Goal: Task Accomplishment & Management: Use online tool/utility

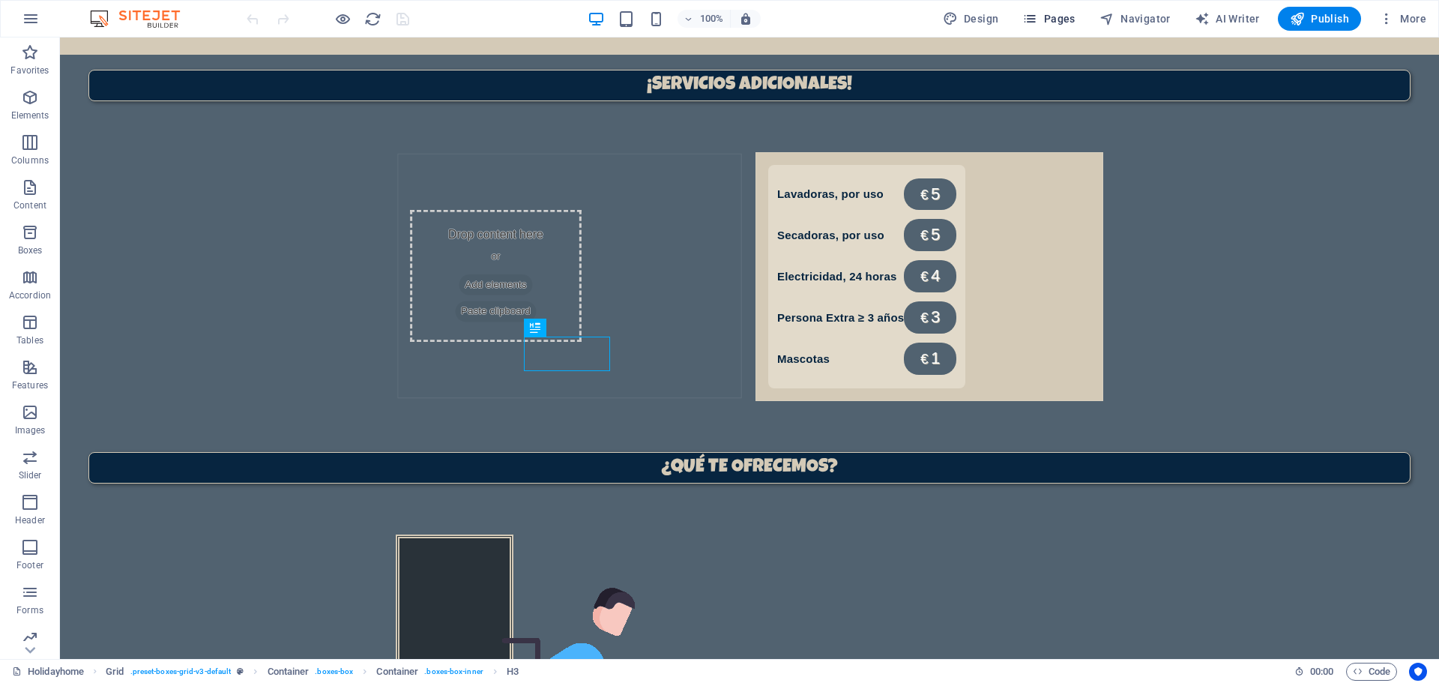
scroll to position [1027, 0]
click at [1046, 23] on span "Pages" at bounding box center [1048, 18] width 52 height 15
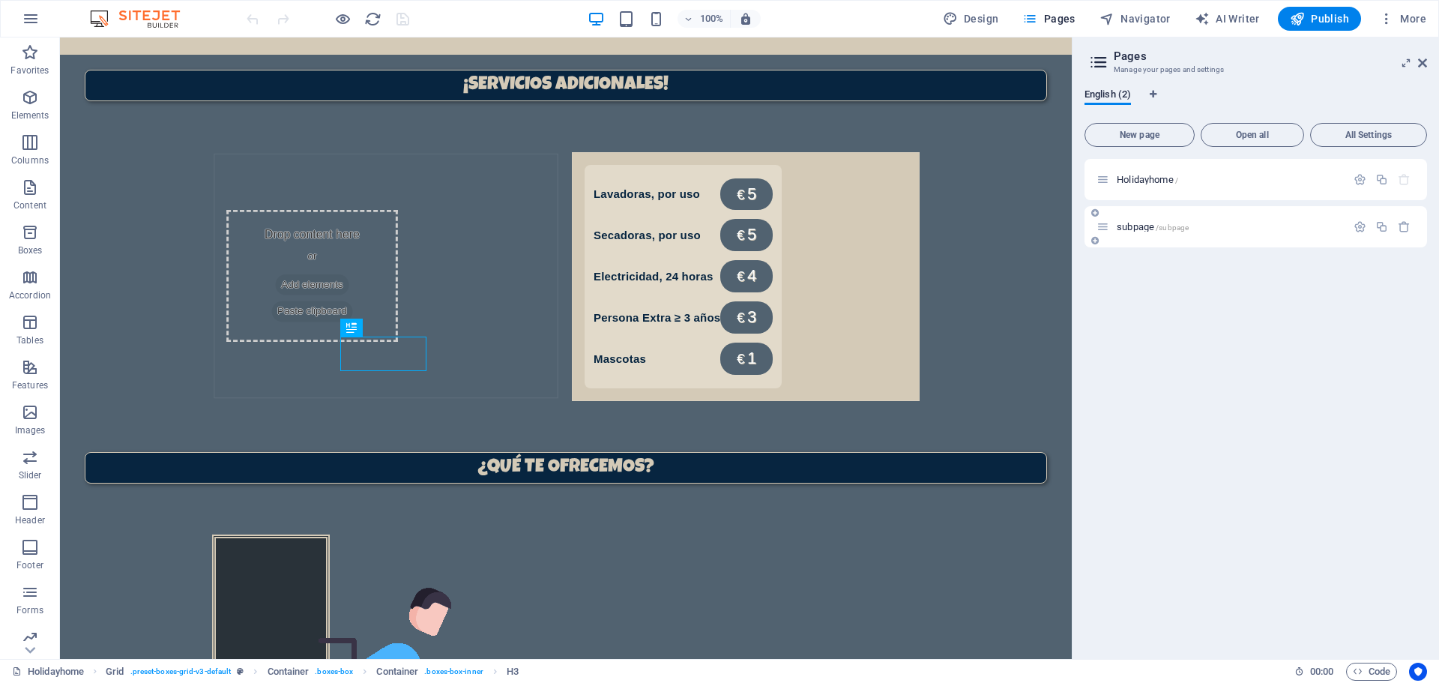
click at [1151, 225] on span "subpage /subpage" at bounding box center [1153, 226] width 72 height 11
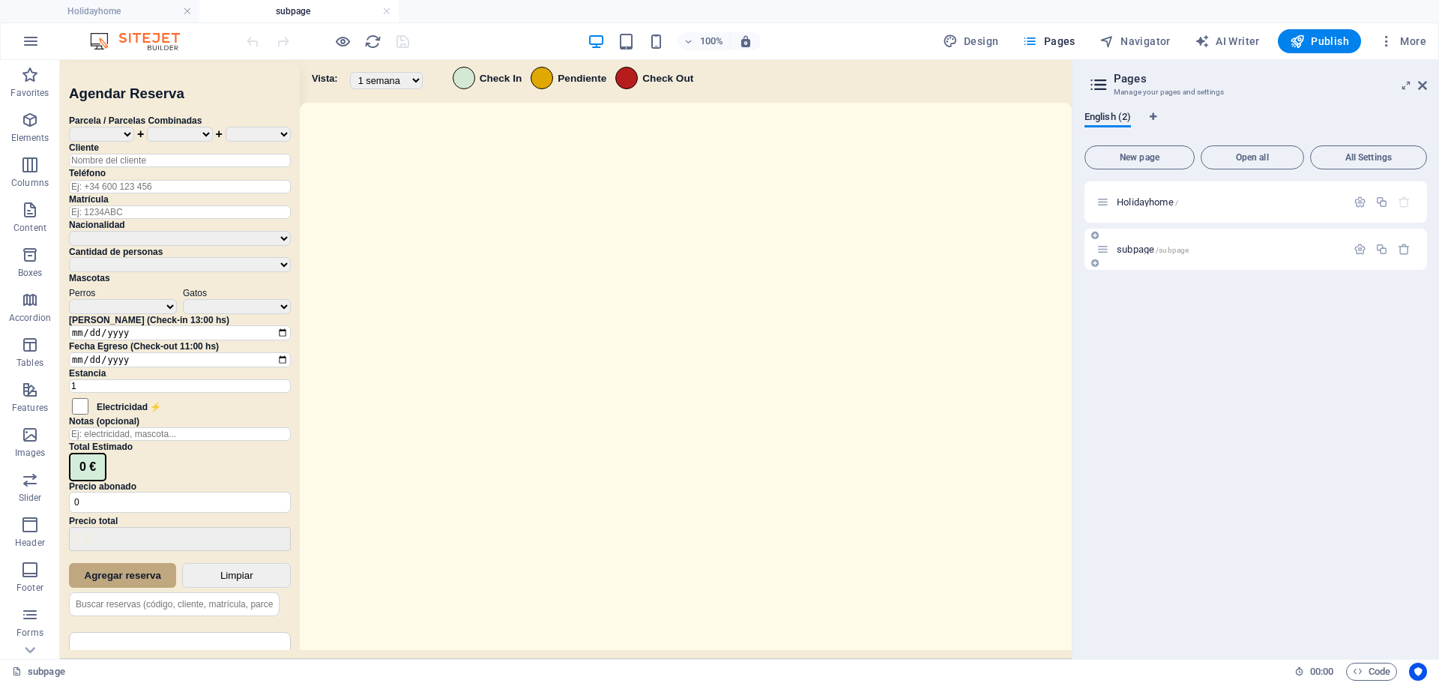
scroll to position [0, 0]
click at [848, 363] on div "Sistema de Reservas — Coveta Área Camper [GEOGRAPHIC_DATA] ¿Estás seguro de que…" at bounding box center [566, 361] width 1012 height 603
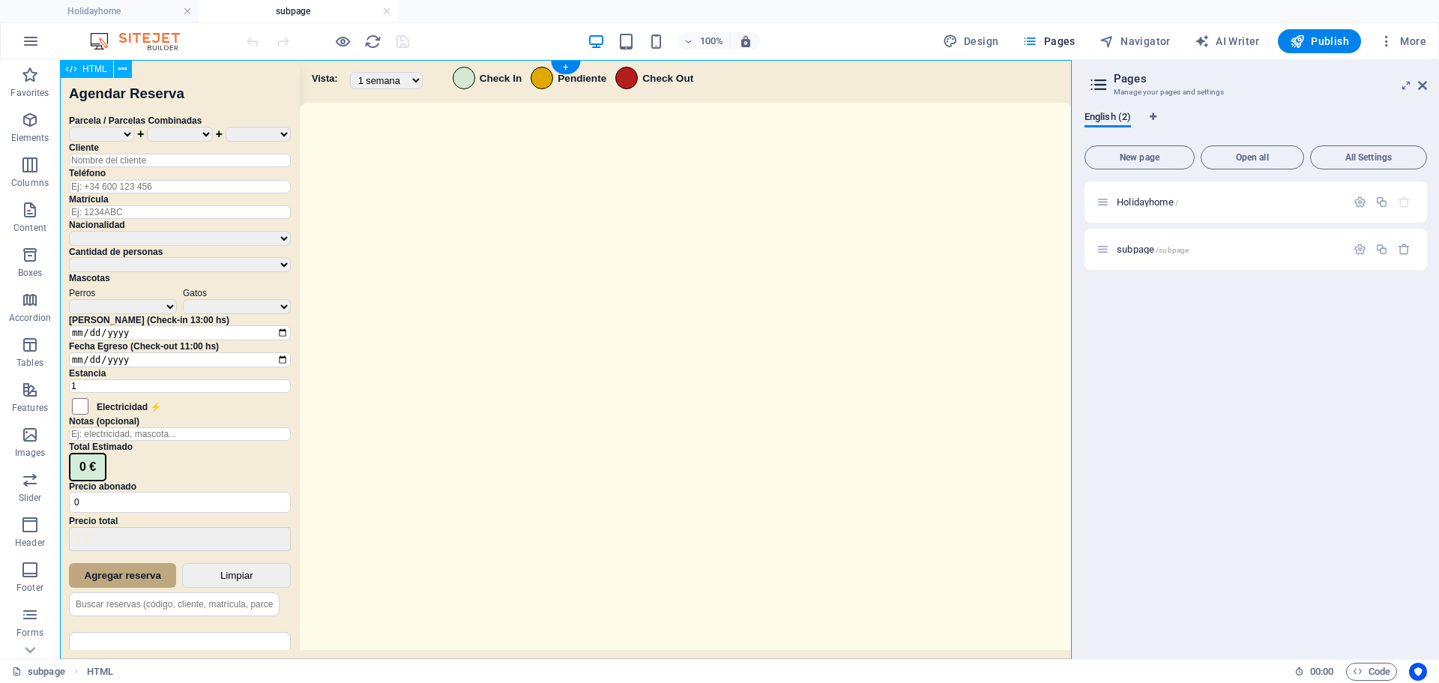
click at [848, 363] on div "Sistema de Reservas — Coveta Área Camper [GEOGRAPHIC_DATA] ¿Estás seguro de que…" at bounding box center [566, 361] width 1012 height 603
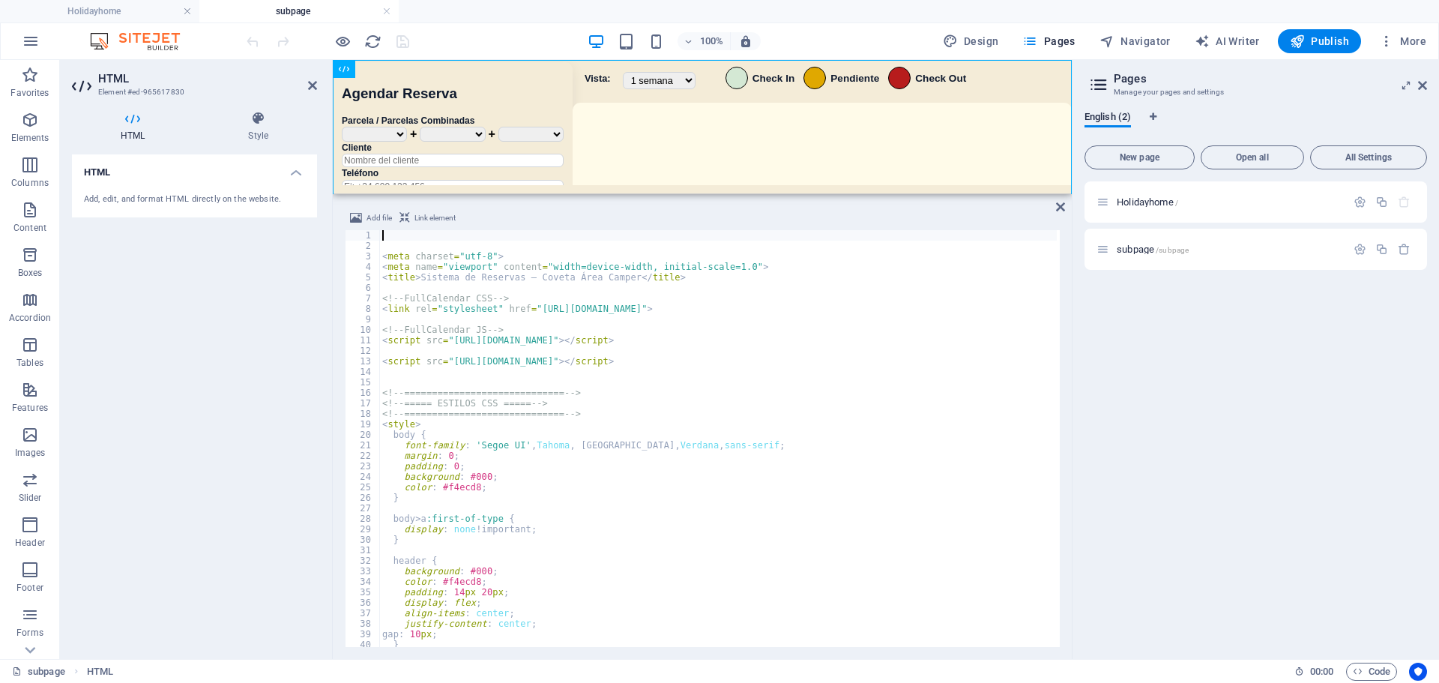
click at [692, 381] on div "< meta charset = "utf-8" > < meta name = "viewport" content = "width=device-wid…" at bounding box center [882, 447] width 1006 height 435
type textarea "</script>"
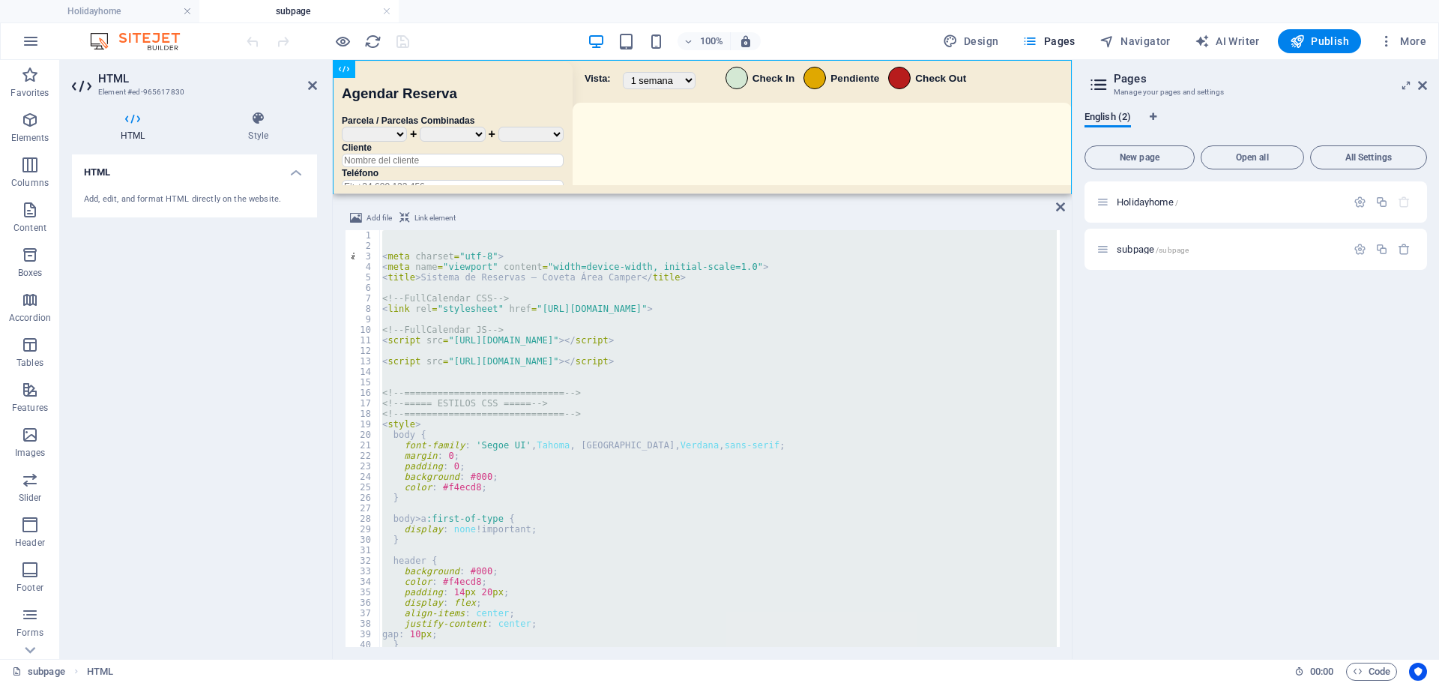
scroll to position [24144, 0]
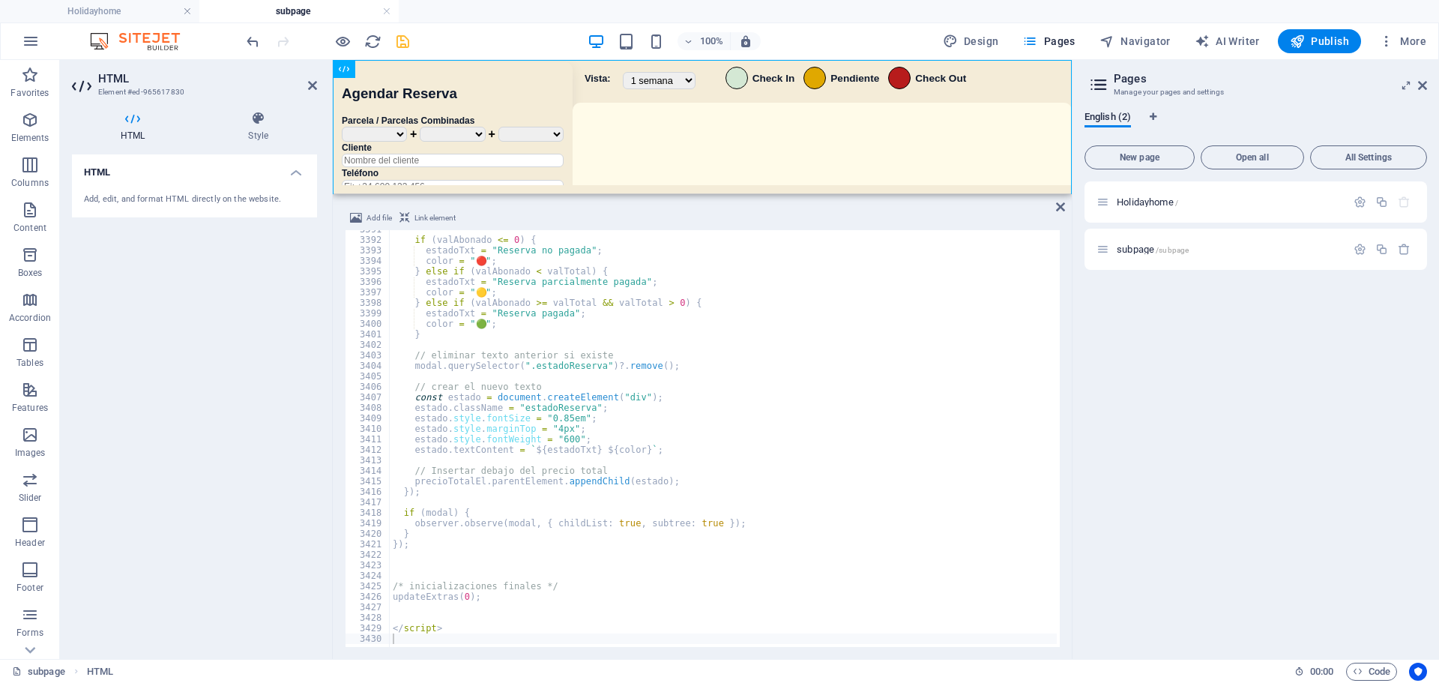
drag, startPoint x: 444, startPoint y: 34, endPoint x: 408, endPoint y: 43, distance: 37.1
click at [444, 34] on div "100% Design Pages Navigator AI Writer Publish More" at bounding box center [838, 41] width 1189 height 24
click at [407, 43] on icon "save" at bounding box center [402, 41] width 17 height 17
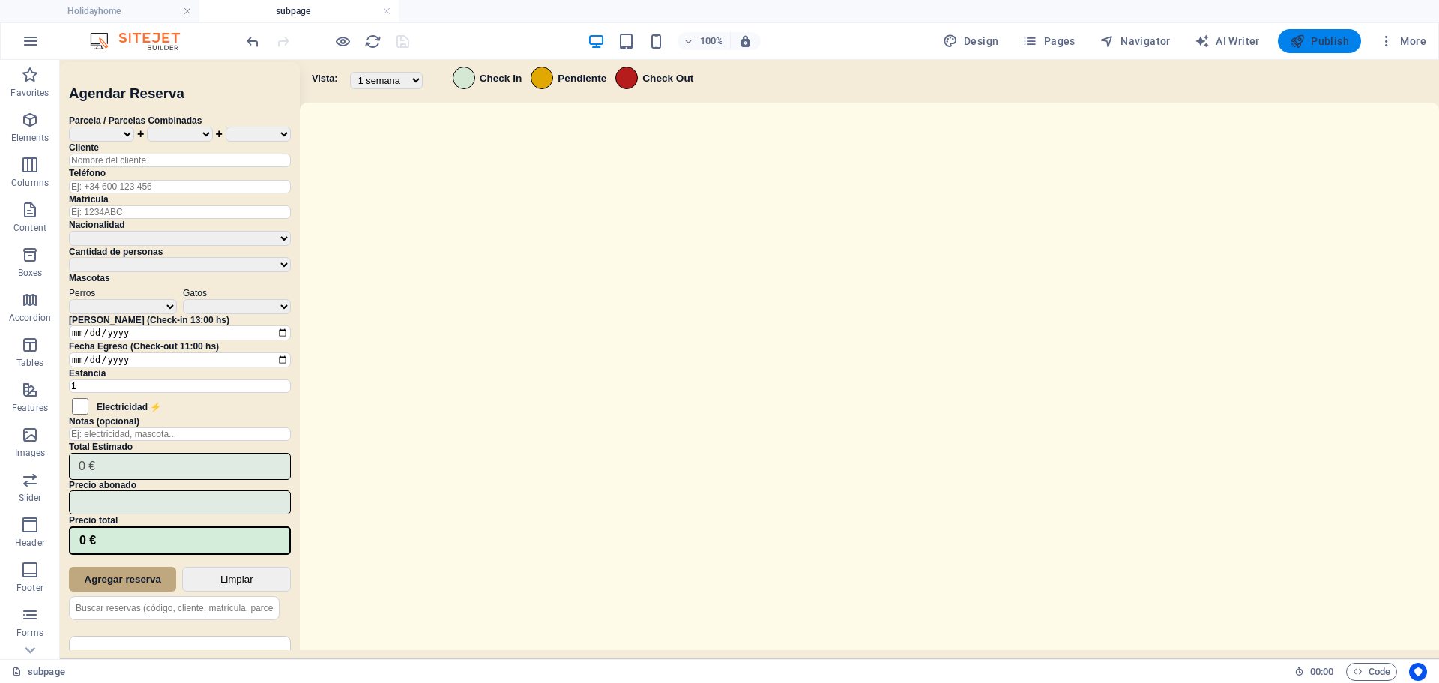
click at [1323, 42] on span "Publish" at bounding box center [1319, 41] width 59 height 15
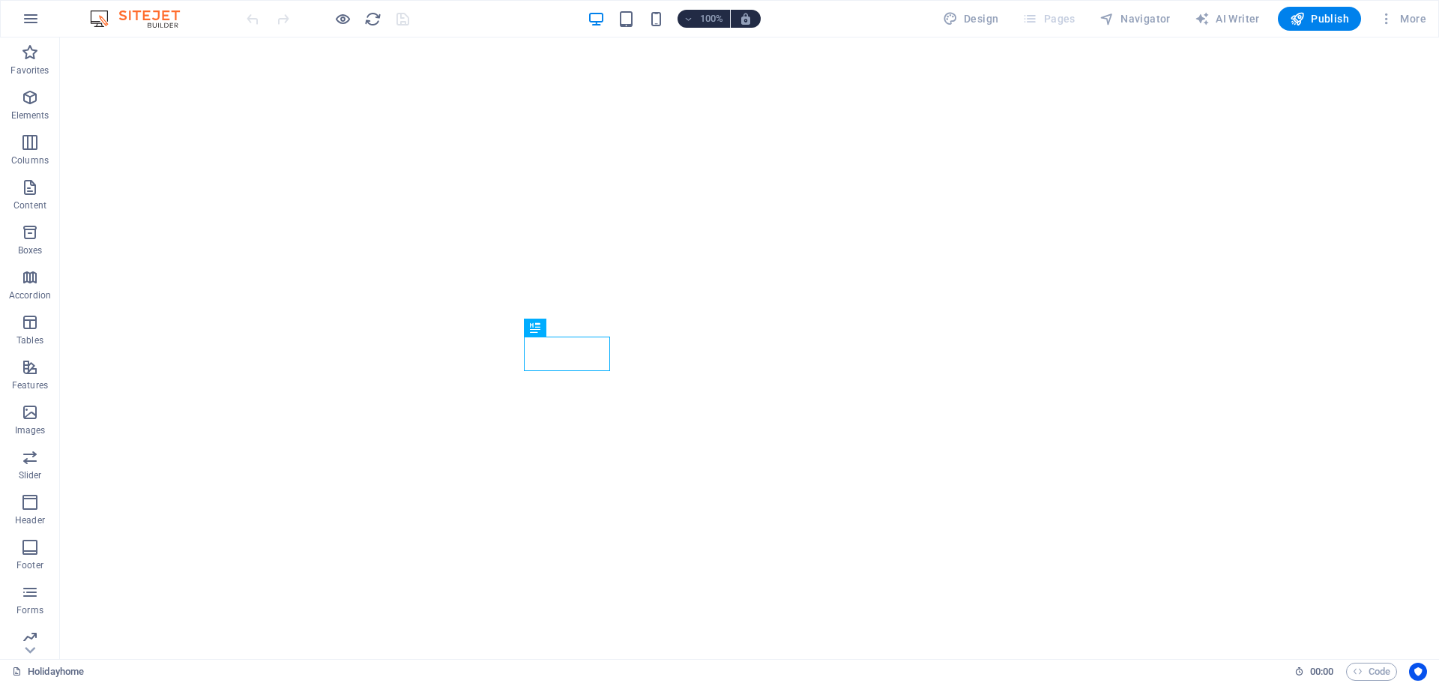
click at [1062, 8] on button "Pages" at bounding box center [1048, 19] width 64 height 24
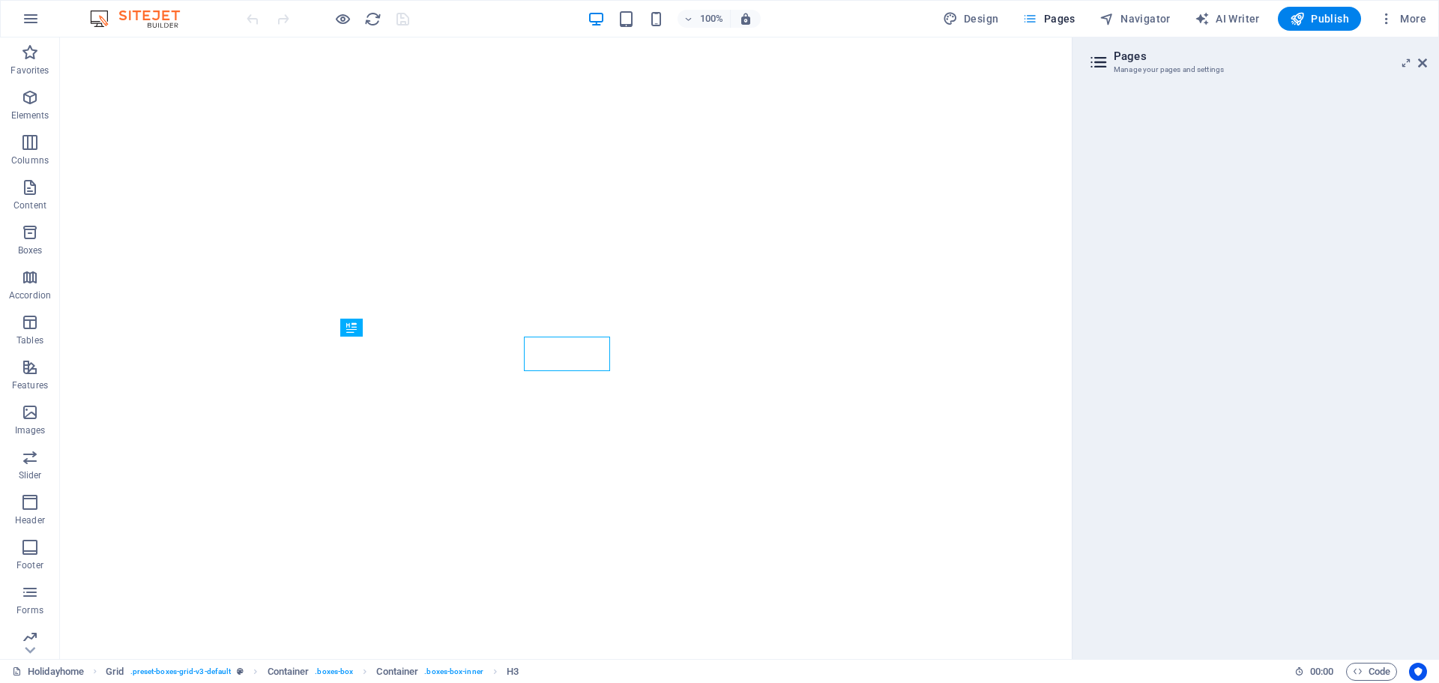
click at [1066, 20] on span "Pages" at bounding box center [1048, 18] width 52 height 15
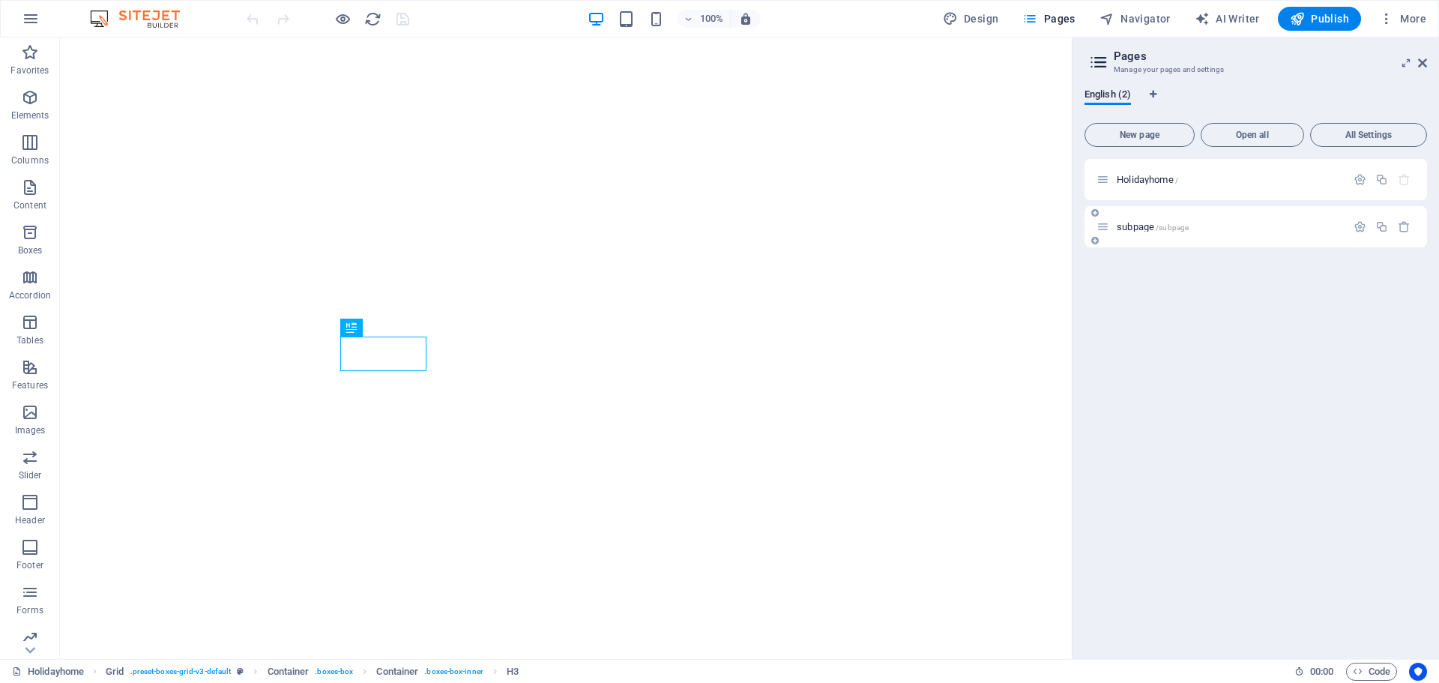
click at [1159, 226] on span "/subpage" at bounding box center [1172, 227] width 33 height 8
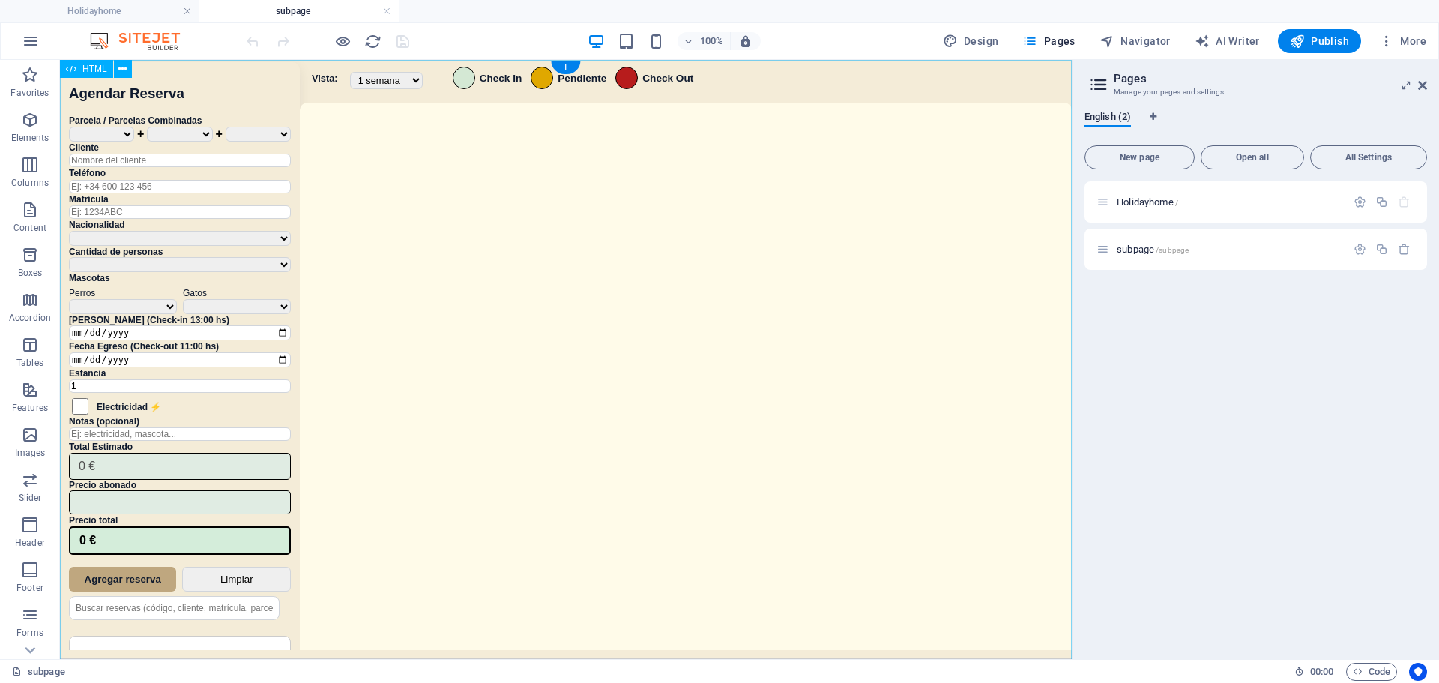
click at [563, 389] on div "Sistema de Reservas — Coveta Área Camper Eliminar Reserva ¿Estás seguro de que …" at bounding box center [566, 361] width 1012 height 603
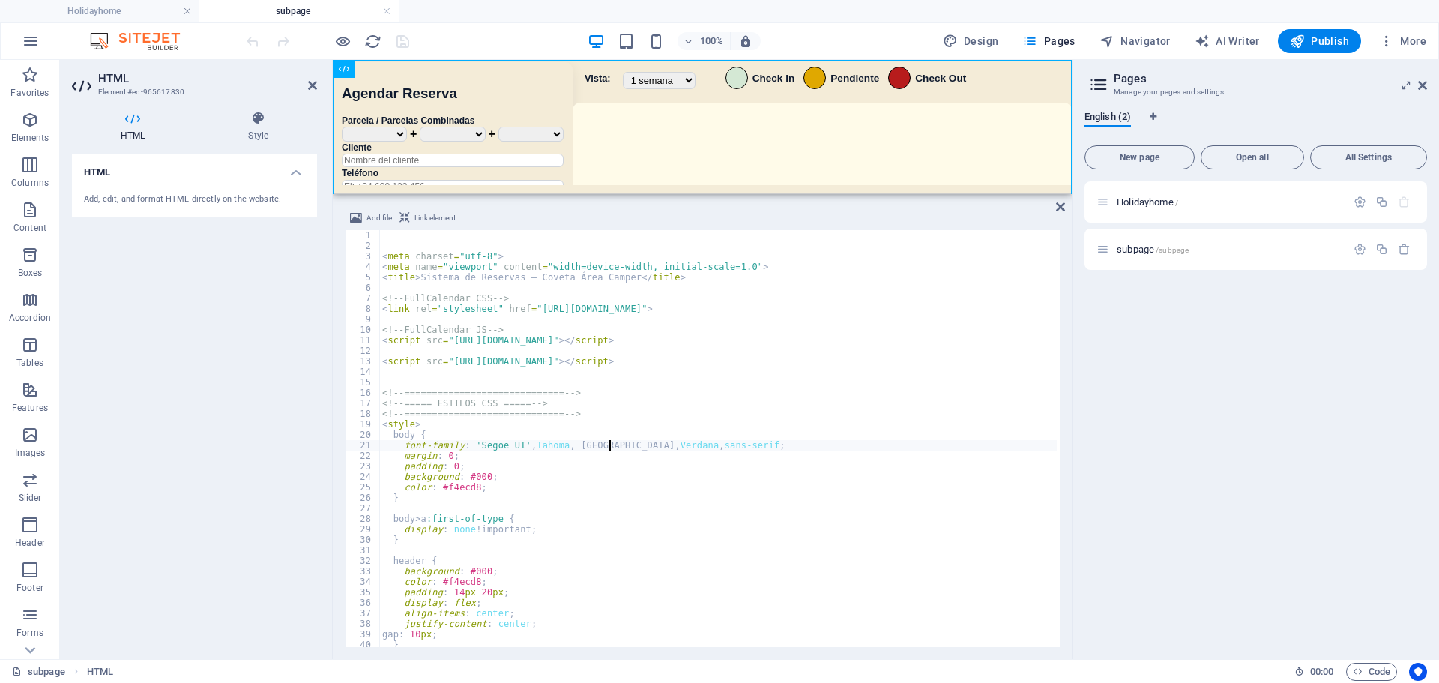
click at [608, 442] on div "< meta charset = "utf-8" > < meta name = "viewport" content = "width=device-wid…" at bounding box center [882, 447] width 1006 height 435
type textarea "</script>"
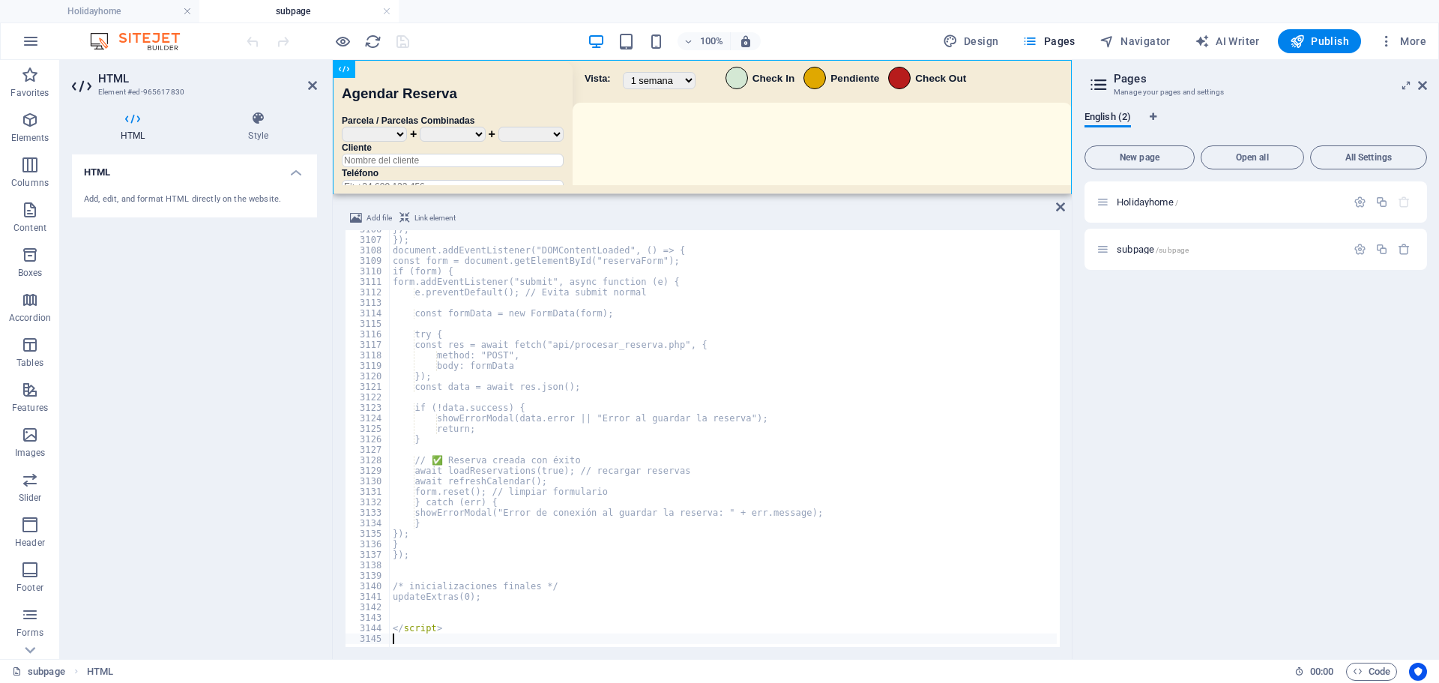
scroll to position [24144, 0]
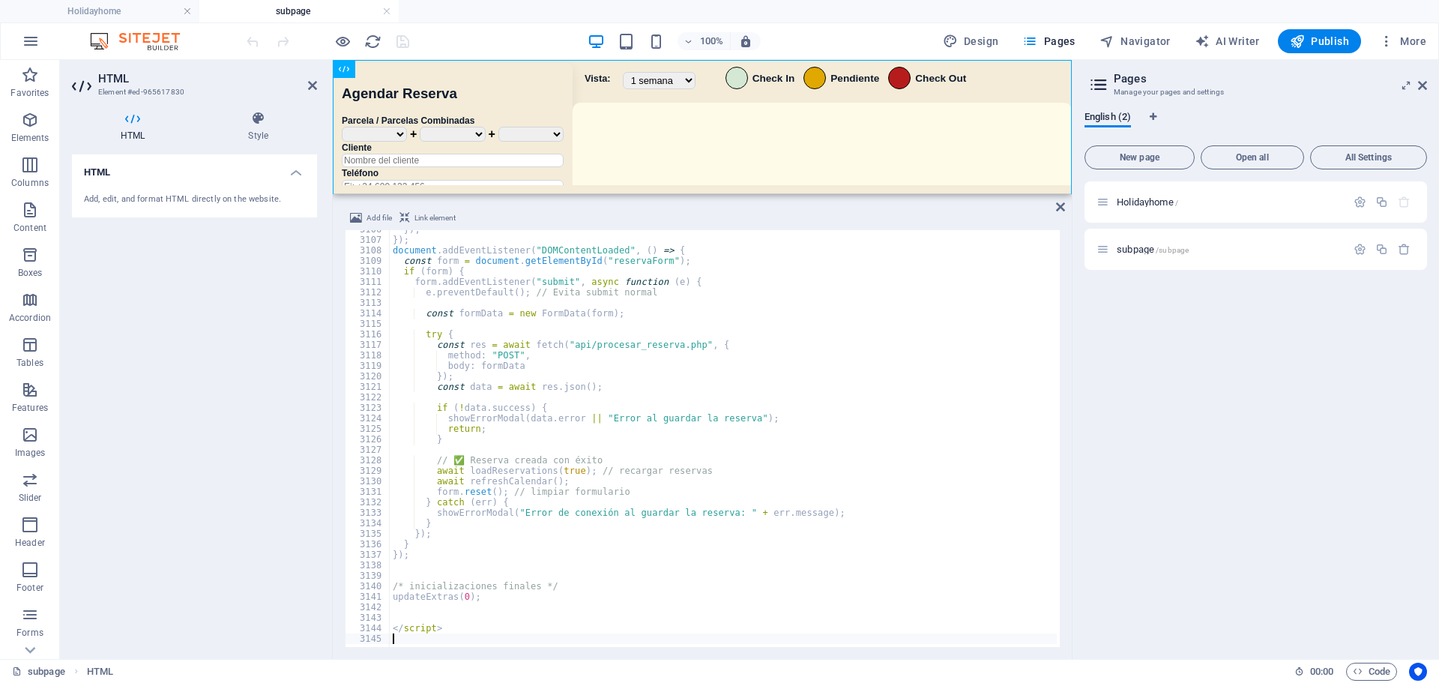
drag, startPoint x: 464, startPoint y: 36, endPoint x: 426, endPoint y: 41, distance: 38.6
click at [463, 37] on div "100% Design Pages Navigator AI Writer Publish More" at bounding box center [838, 41] width 1189 height 24
click at [405, 44] on icon "save" at bounding box center [402, 41] width 17 height 17
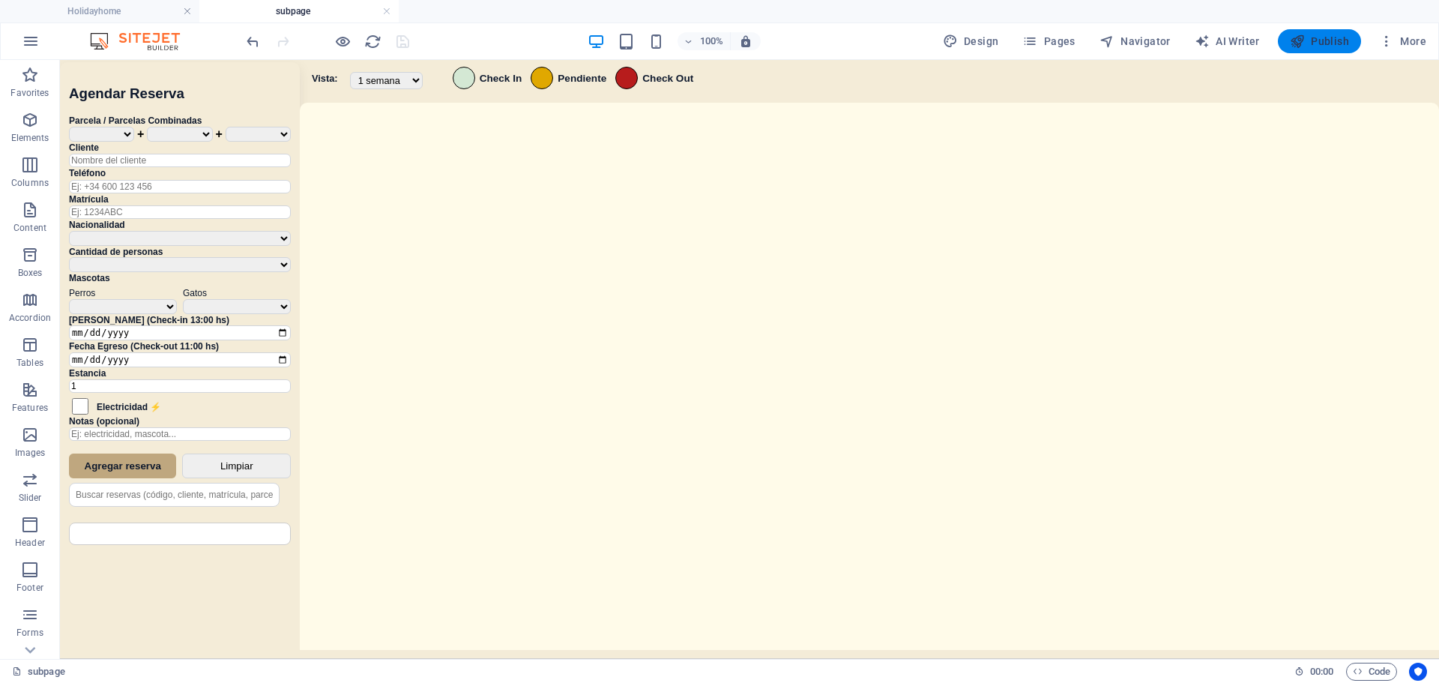
click at [1319, 34] on span "Publish" at bounding box center [1319, 41] width 59 height 15
